Goal: Navigation & Orientation: Find specific page/section

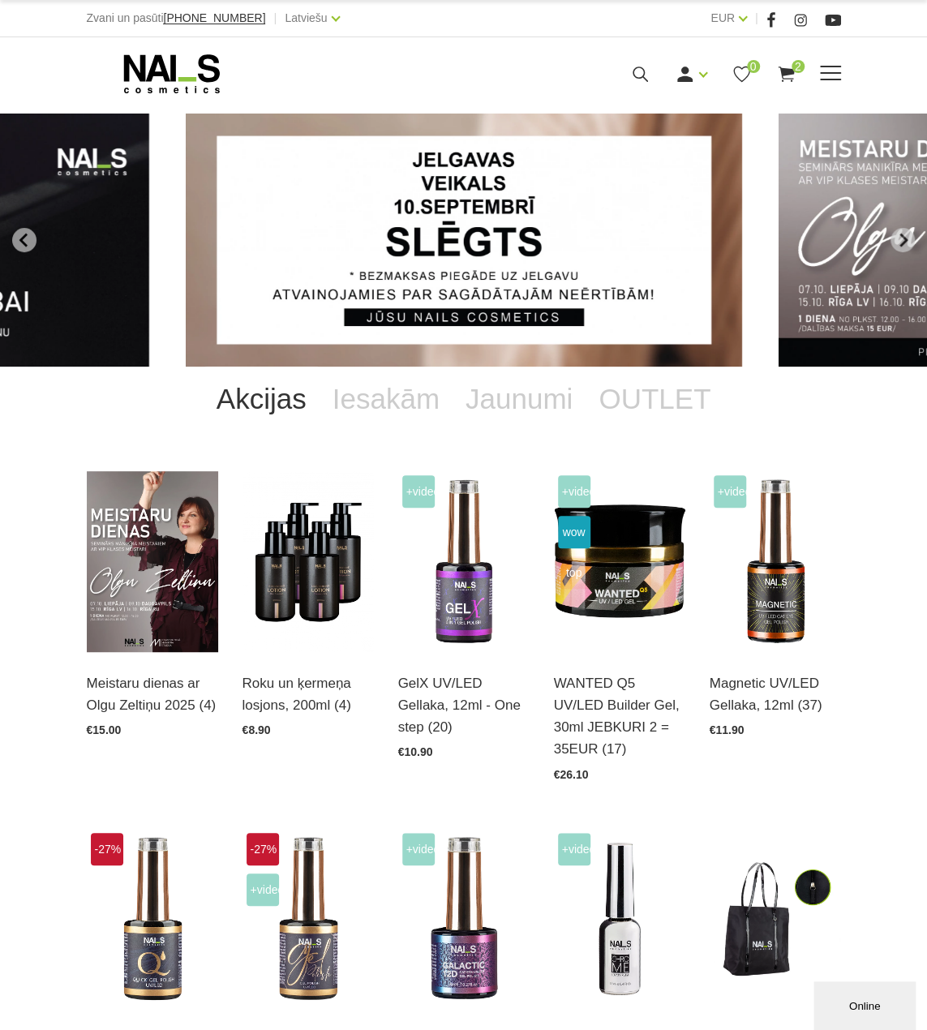
click at [157, 75] on use at bounding box center [171, 73] width 96 height 39
